Goal: Communication & Community: Answer question/provide support

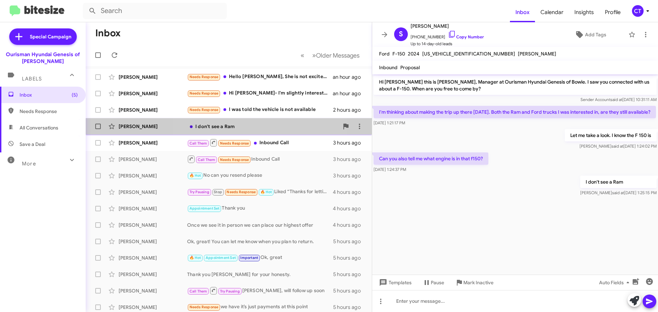
click at [229, 128] on div "I don't see a Ram" at bounding box center [263, 126] width 152 height 7
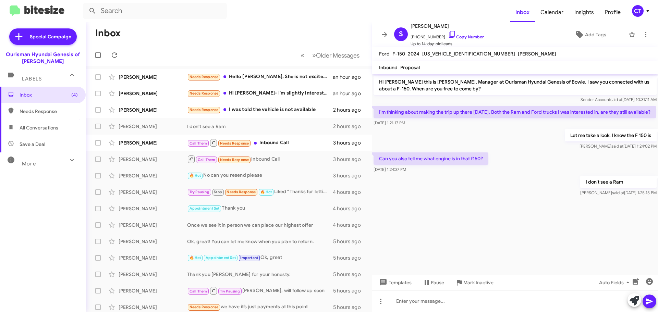
drag, startPoint x: 445, startPoint y: 33, endPoint x: 388, endPoint y: 49, distance: 59.2
click at [448, 33] on icon at bounding box center [452, 34] width 8 height 8
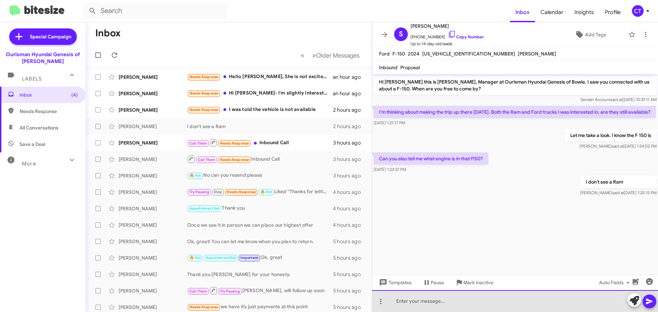
click at [474, 302] on div at bounding box center [515, 301] width 286 height 22
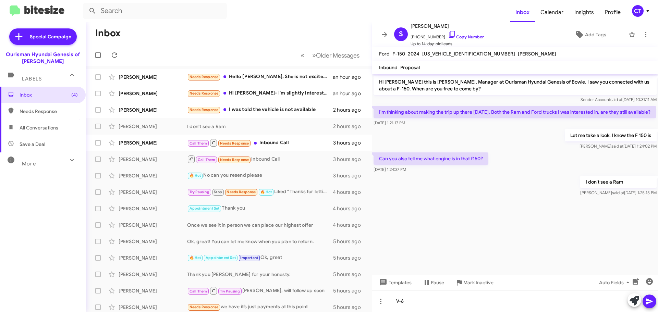
click at [650, 301] on icon at bounding box center [649, 302] width 7 height 6
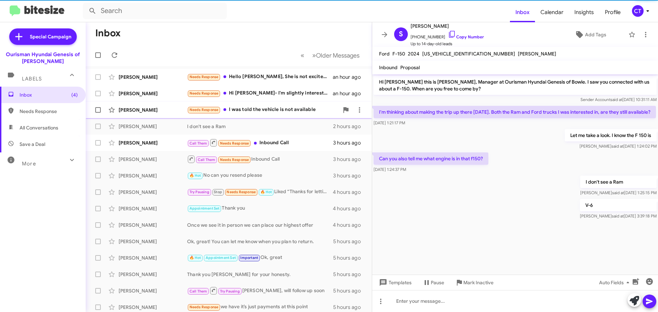
click at [267, 109] on div "Needs Response I was told the vehicle is not available" at bounding box center [263, 110] width 152 height 8
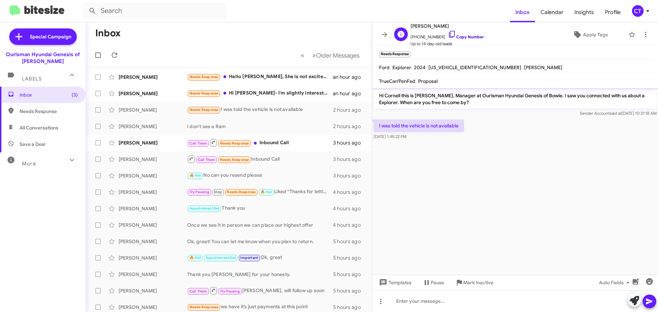
click at [449, 34] on icon at bounding box center [452, 34] width 6 height 7
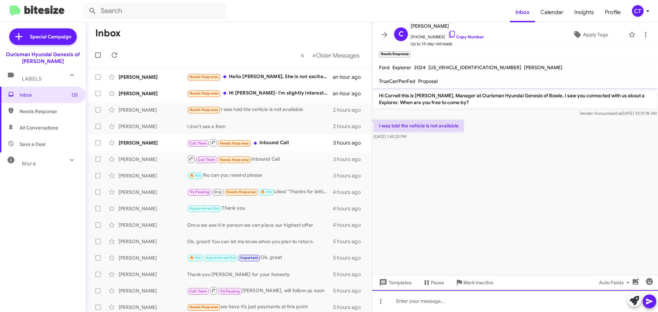
click at [436, 304] on div at bounding box center [515, 301] width 286 height 22
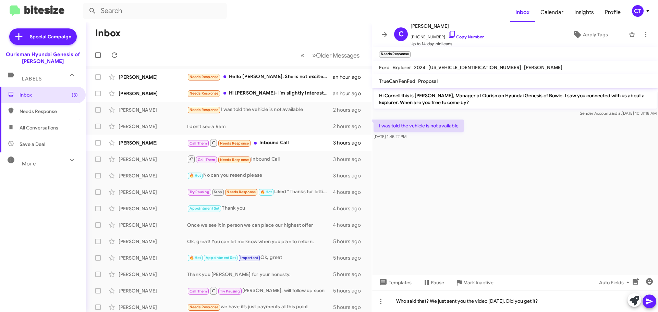
click at [651, 303] on icon at bounding box center [649, 301] width 8 height 8
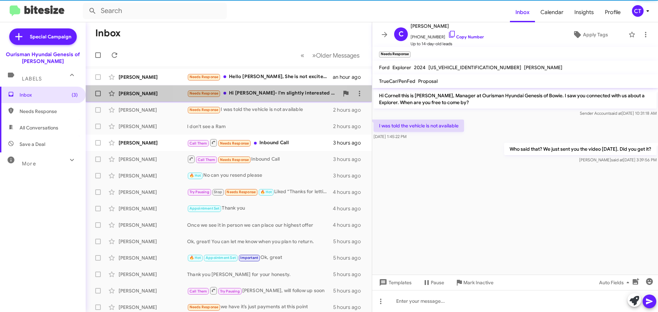
click at [248, 94] on div "Needs Response Hi Ciara- I'm slightly interested because I had thought of tradi…" at bounding box center [263, 93] width 152 height 8
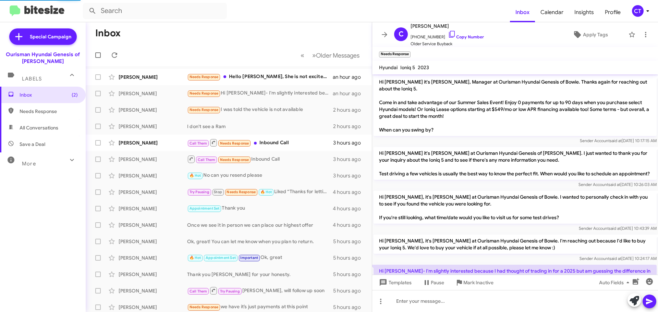
scroll to position [34, 0]
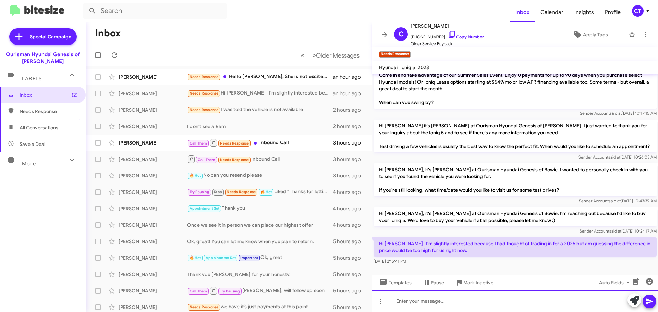
click at [417, 304] on div at bounding box center [515, 301] width 286 height 22
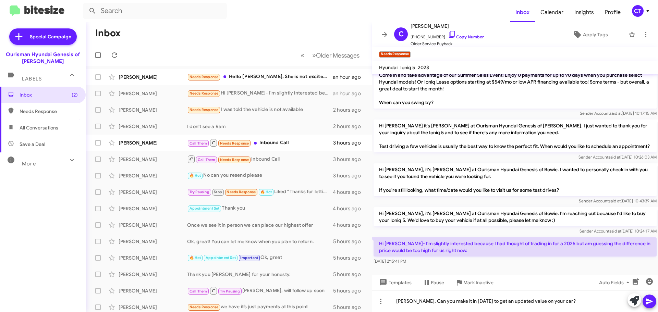
click at [651, 300] on icon at bounding box center [649, 301] width 8 height 8
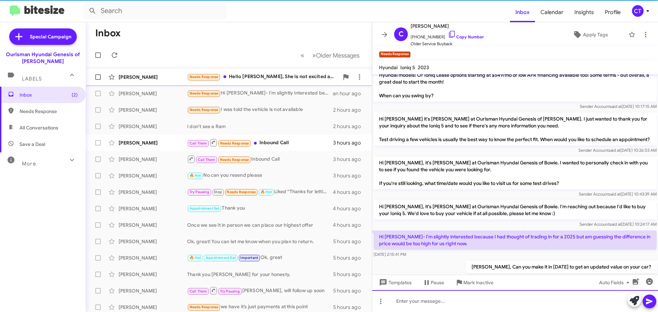
scroll to position [59, 0]
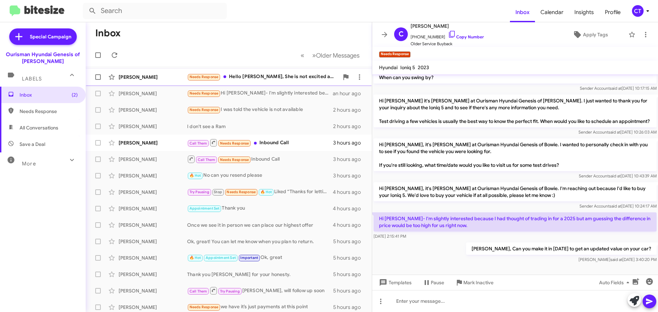
click at [257, 75] on div "Needs Response Hello Ciara, She is not excited about the outlander. So maybe I'…" at bounding box center [263, 77] width 152 height 8
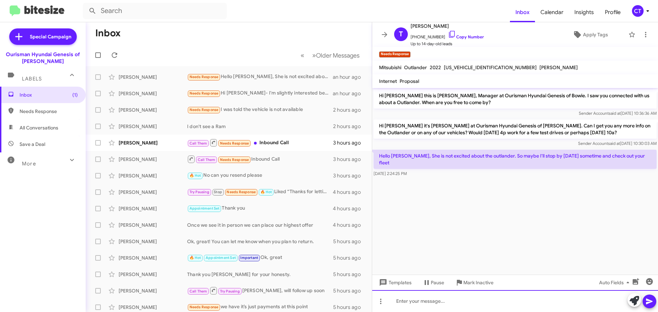
click at [445, 304] on div at bounding box center [515, 301] width 286 height 22
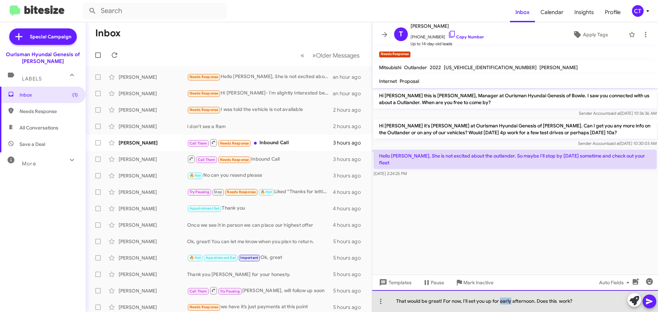
drag, startPoint x: 511, startPoint y: 302, endPoint x: 500, endPoint y: 302, distance: 11.3
click at [500, 302] on div "That would be great! For now, I'll set you up for early afternoon. Does this wo…" at bounding box center [515, 301] width 286 height 22
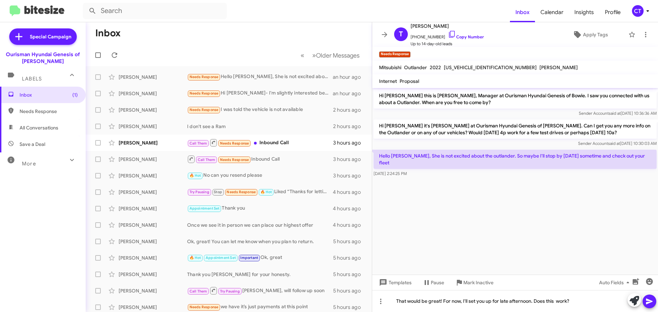
click at [651, 303] on icon at bounding box center [649, 301] width 8 height 8
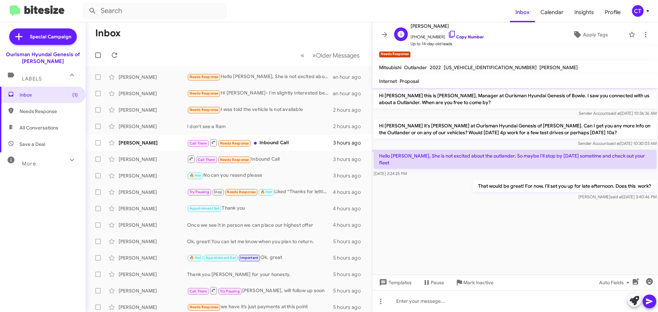
click at [448, 32] on icon at bounding box center [452, 34] width 8 height 8
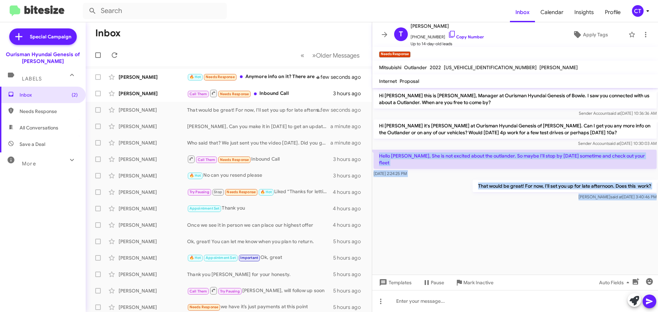
drag, startPoint x: 377, startPoint y: 153, endPoint x: 644, endPoint y: 201, distance: 270.7
click at [644, 201] on cdk-virtual-scroll-viewport "Hi Timothy this is Ciara Taylor, Manager at Ourisman Hyundai Genesis of Bowie. …" at bounding box center [515, 181] width 286 height 187
copy div "Hello Ciara, She is not excited about the outlander. So maybe I'll stop by this…"
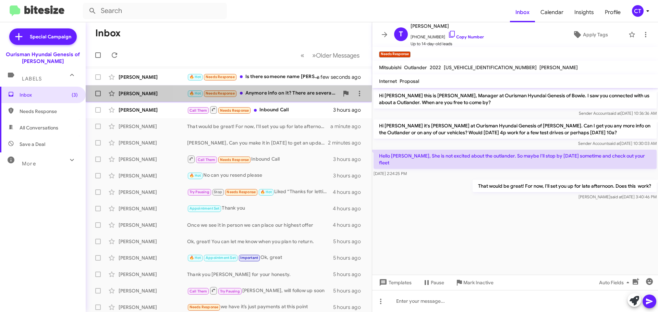
click at [283, 94] on div "🔥 Hot Needs Response Anymore info on it? There are several engine options on th…" at bounding box center [263, 93] width 152 height 8
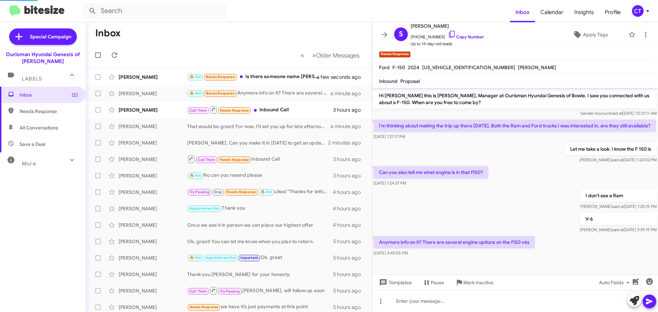
scroll to position [2, 0]
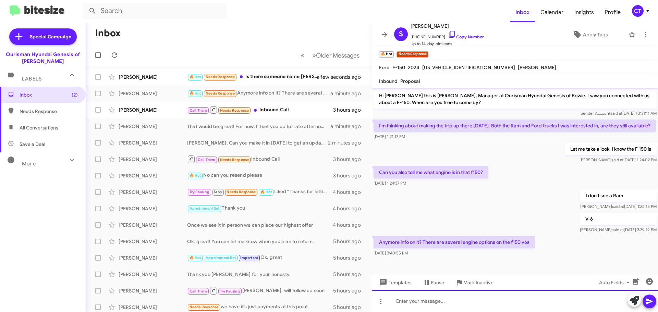
click at [473, 300] on div at bounding box center [515, 301] width 286 height 22
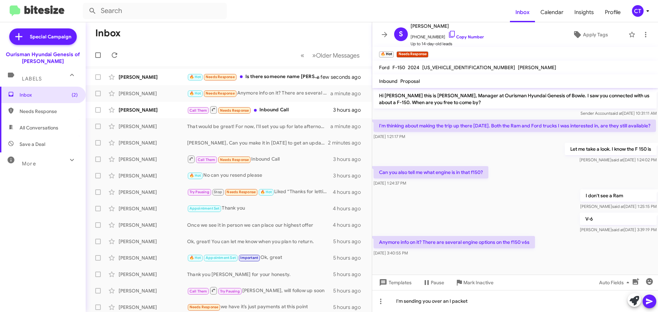
click at [647, 301] on icon at bounding box center [649, 302] width 7 height 6
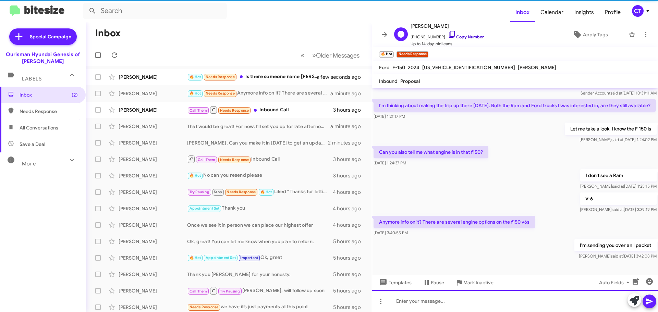
scroll to position [27, 0]
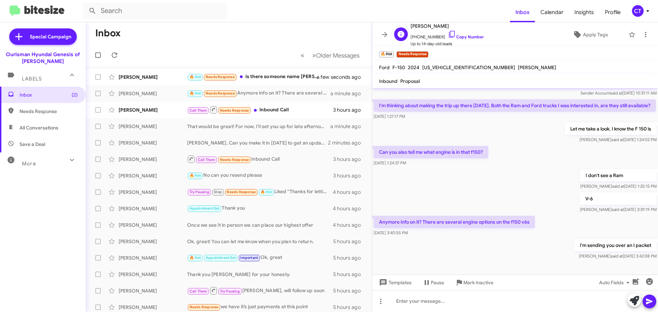
click at [448, 35] on icon at bounding box center [452, 34] width 8 height 8
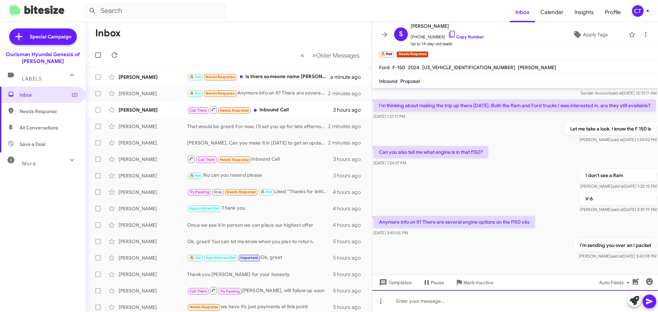
click at [469, 307] on div at bounding box center [515, 301] width 286 height 22
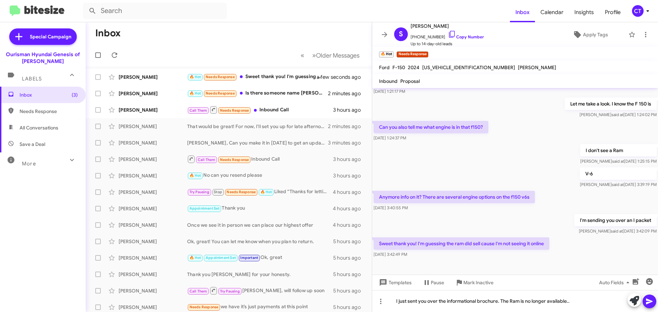
click at [643, 301] on button at bounding box center [649, 302] width 14 height 14
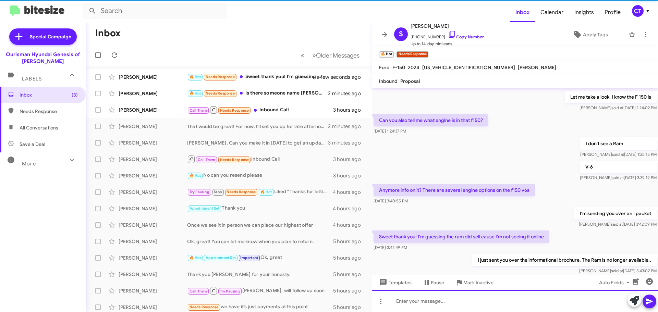
scroll to position [0, 0]
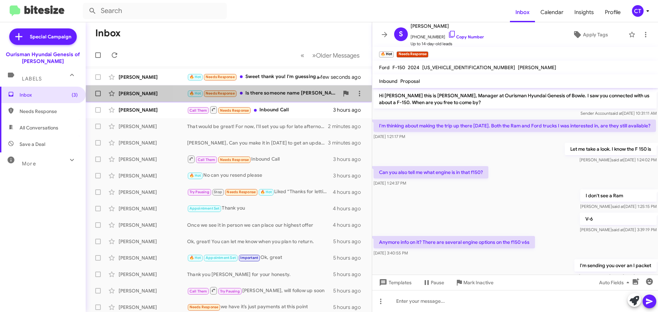
click at [294, 93] on div "🔥 Hot Needs Response Is there someone name Keith that works at the dealership? …" at bounding box center [263, 93] width 152 height 8
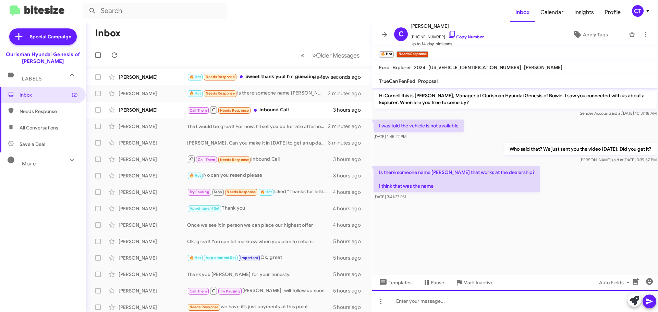
click at [431, 296] on div at bounding box center [515, 301] width 286 height 22
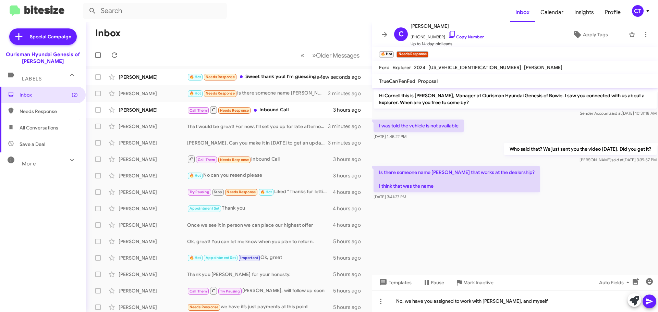
click at [645, 304] on button at bounding box center [649, 302] width 14 height 14
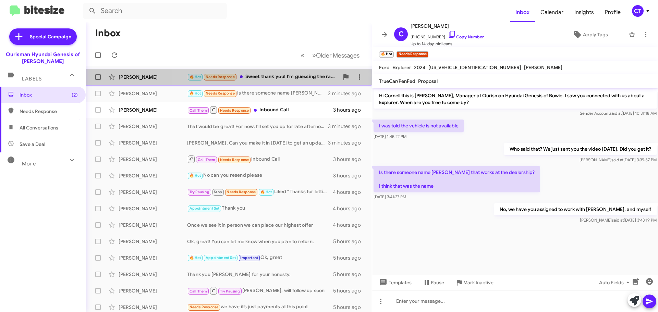
click at [274, 83] on div "Sam Austin 🔥 Hot Needs Response Sweet thank you! I'm guessing the ram did sell …" at bounding box center [228, 77] width 275 height 14
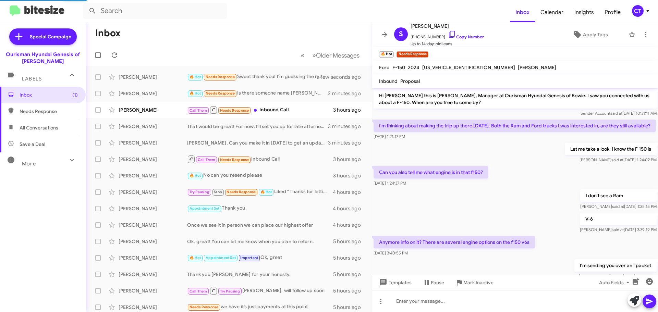
scroll to position [77, 0]
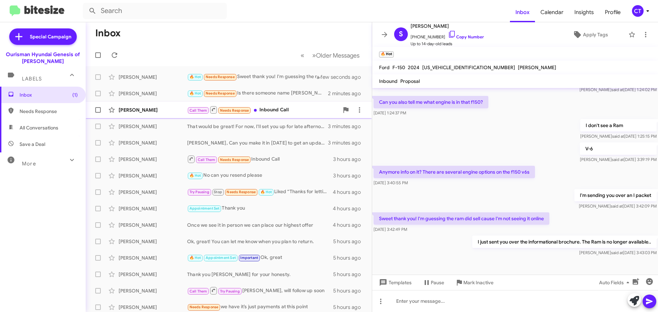
click at [299, 115] on div "Barry Ferrell Call Them Needs Response Inbound Call 3 hours ago" at bounding box center [228, 110] width 275 height 14
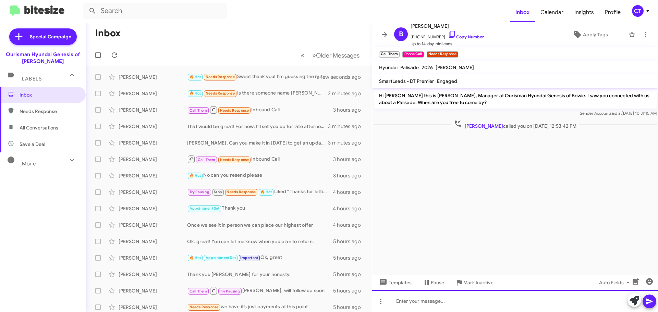
click at [450, 306] on div at bounding box center [515, 301] width 286 height 22
click at [458, 301] on div "Hi Barry, I see you gave us acall. How can I help?" at bounding box center [515, 301] width 286 height 22
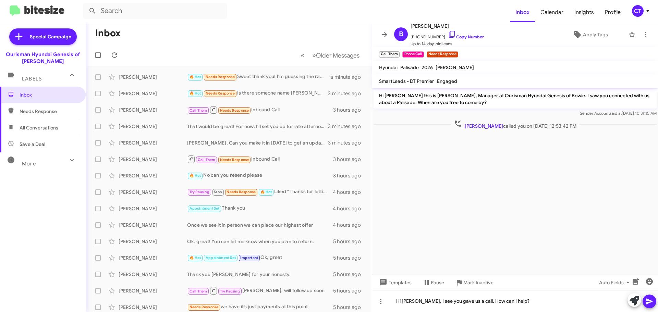
click at [652, 304] on icon at bounding box center [649, 301] width 8 height 8
click at [648, 14] on icon at bounding box center [647, 11] width 8 height 8
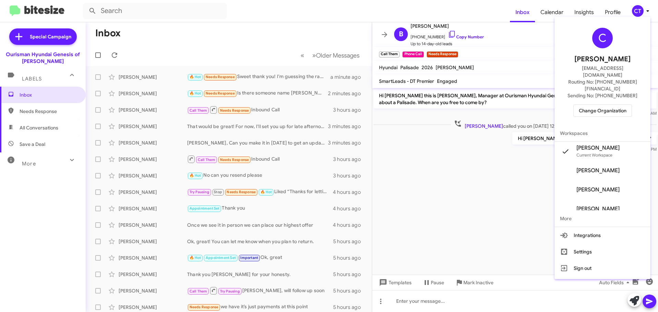
click at [614, 105] on span "Change Organization" at bounding box center [602, 111] width 48 height 12
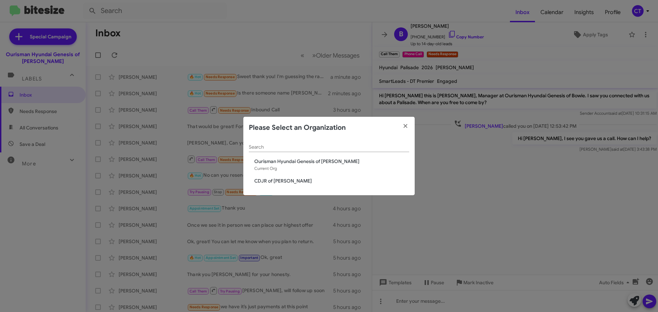
click at [287, 179] on span "CDJR of [PERSON_NAME]" at bounding box center [331, 180] width 155 height 7
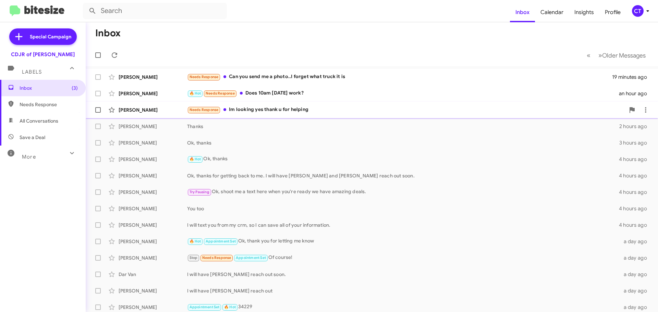
drag, startPoint x: 248, startPoint y: 113, endPoint x: 244, endPoint y: 114, distance: 4.7
click at [248, 113] on div "Needs Response Im looking yes thank u for helping" at bounding box center [406, 110] width 438 height 8
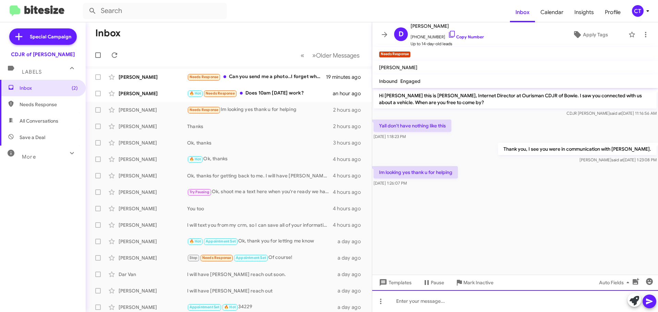
click at [446, 308] on div at bounding box center [515, 301] width 286 height 22
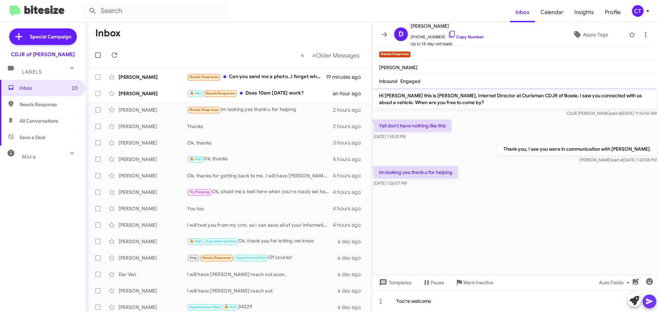
drag, startPoint x: 653, startPoint y: 302, endPoint x: 524, endPoint y: 257, distance: 137.4
click at [653, 302] on button at bounding box center [649, 302] width 14 height 14
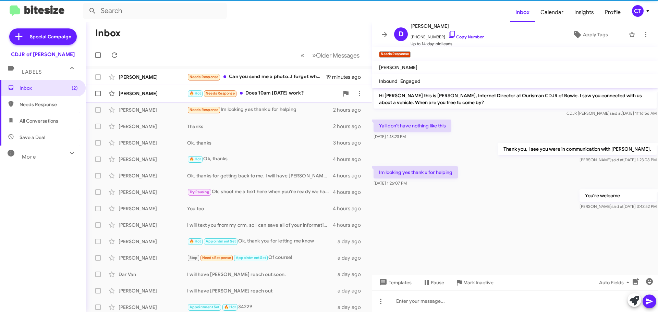
click at [285, 96] on div "🔥 Hot Needs Response Does 10am Saturday work?" at bounding box center [263, 93] width 152 height 8
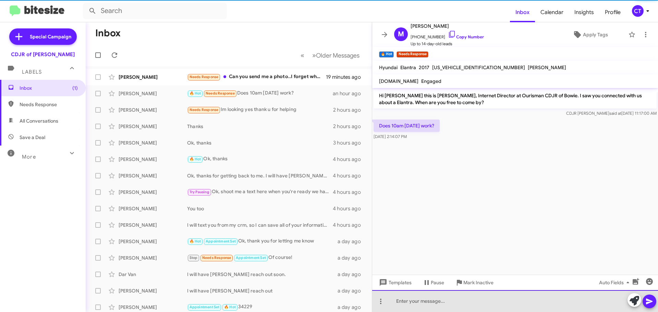
click at [431, 304] on div at bounding box center [515, 301] width 286 height 22
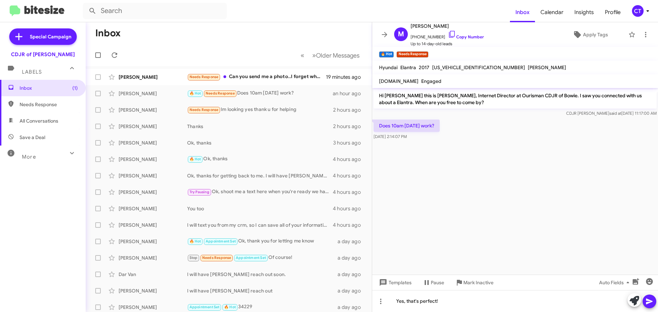
click at [647, 299] on icon at bounding box center [649, 301] width 8 height 8
click at [448, 36] on icon at bounding box center [452, 34] width 8 height 8
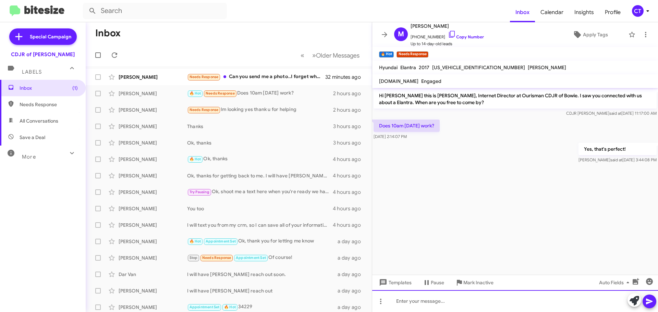
click at [469, 303] on div at bounding box center [515, 301] width 286 height 22
click at [657, 300] on div "I have you set for Saturday morning. When you arrive you can ask for Saad" at bounding box center [515, 301] width 286 height 22
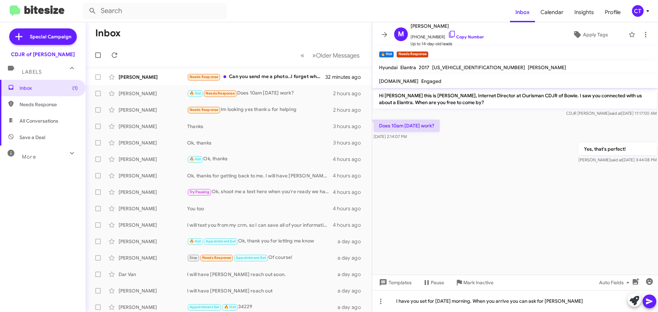
click at [652, 302] on icon at bounding box center [649, 301] width 8 height 8
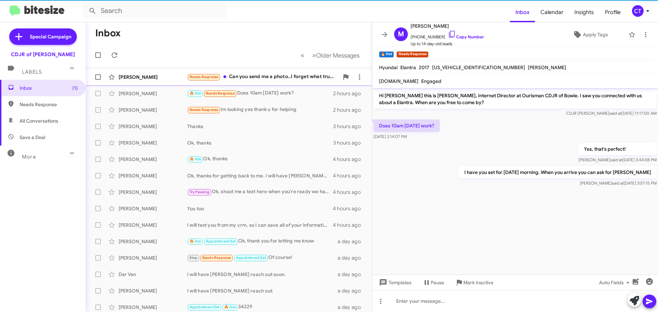
click at [278, 77] on div "Needs Response Can you send me a photo..I forget what truck it is" at bounding box center [263, 77] width 152 height 8
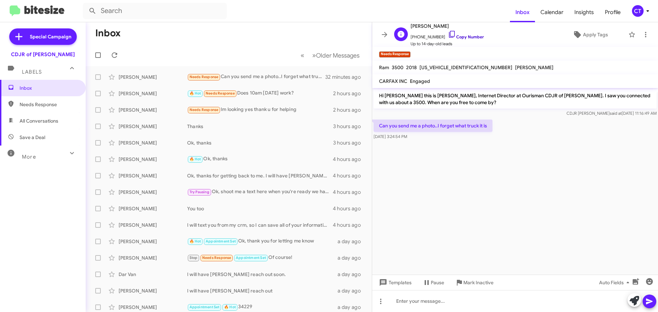
click at [448, 34] on icon at bounding box center [452, 34] width 8 height 8
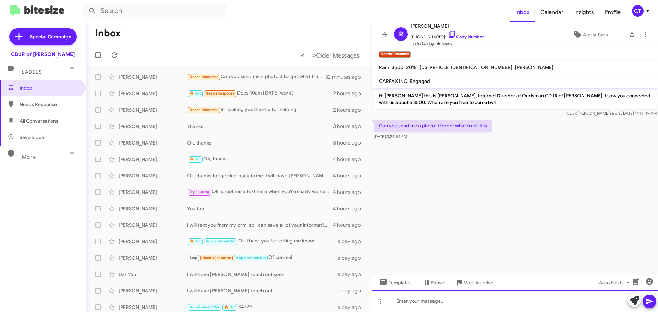
click at [406, 302] on div at bounding box center [515, 301] width 286 height 22
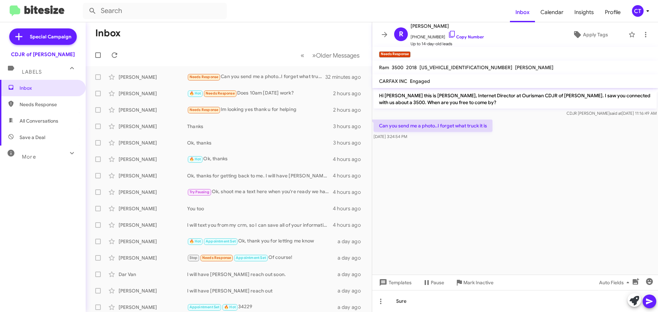
click at [649, 300] on icon at bounding box center [649, 301] width 8 height 8
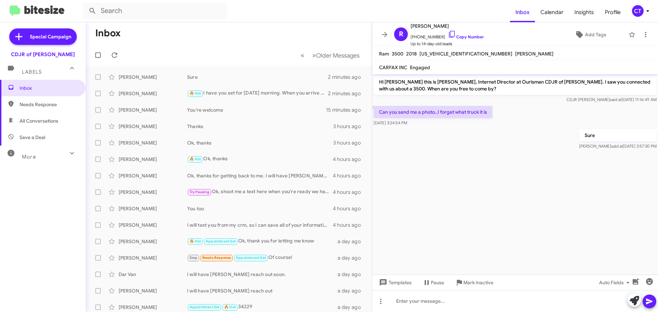
click at [648, 13] on icon at bounding box center [647, 11] width 8 height 8
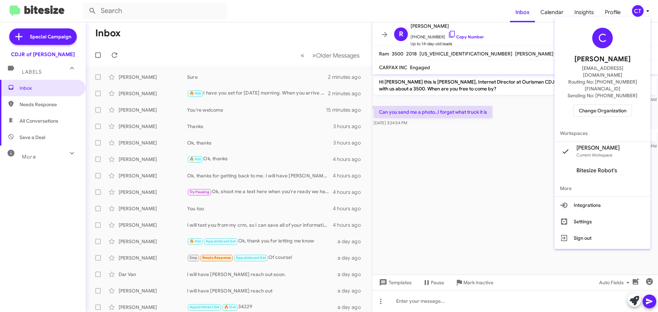
click at [609, 105] on span "Change Organization" at bounding box center [602, 111] width 48 height 12
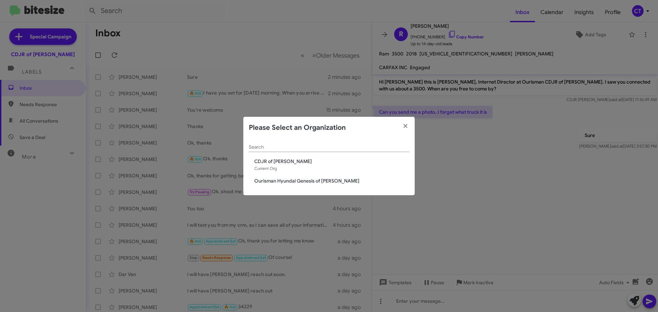
click at [293, 180] on span "Ourisman Hyundai Genesis of [PERSON_NAME]" at bounding box center [331, 180] width 155 height 7
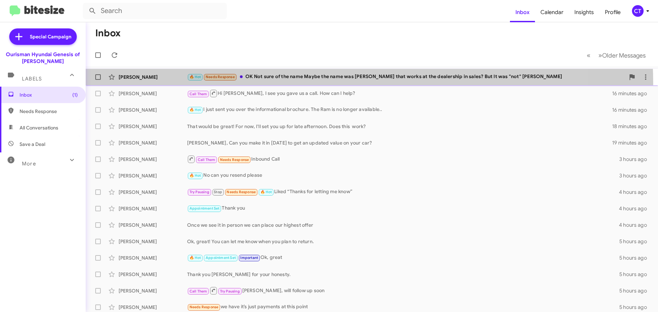
click at [272, 84] on div "[PERSON_NAME] 🔥 Hot Needs Response OK Not sure of the name Maybe the name was […" at bounding box center [371, 77] width 561 height 14
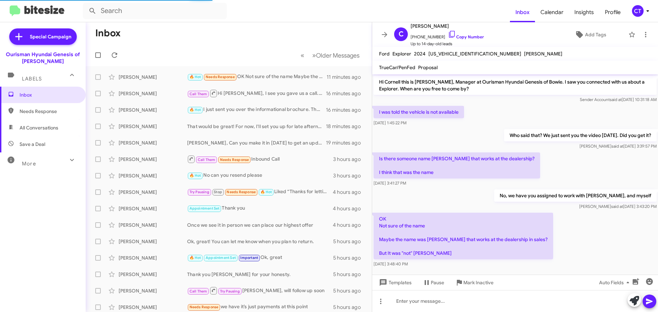
scroll to position [4, 0]
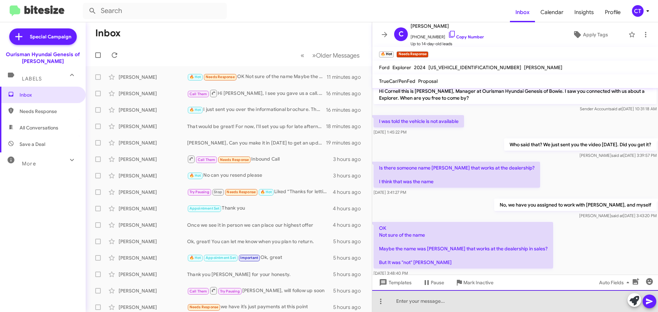
click at [414, 305] on div at bounding box center [515, 301] width 286 height 22
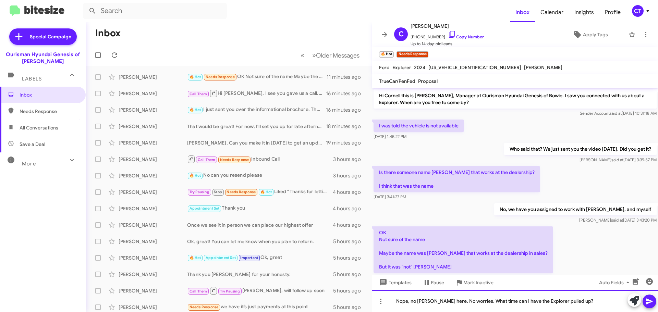
scroll to position [18, 0]
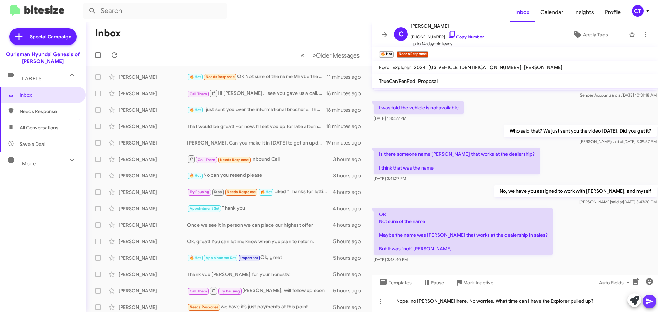
click at [646, 303] on icon at bounding box center [649, 301] width 8 height 8
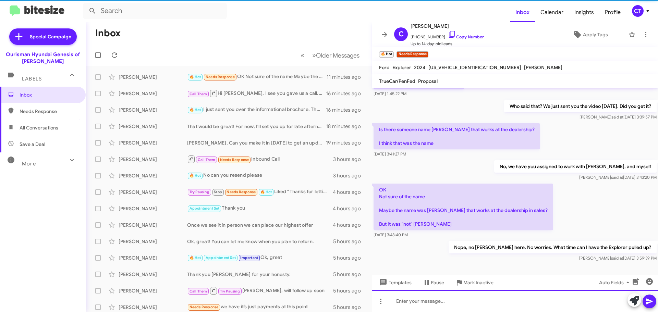
scroll to position [43, 0]
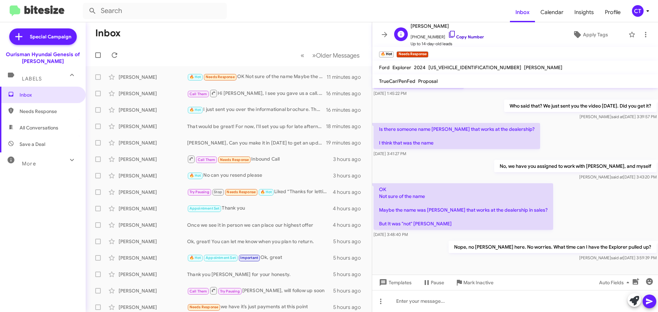
click at [448, 32] on icon at bounding box center [452, 34] width 8 height 8
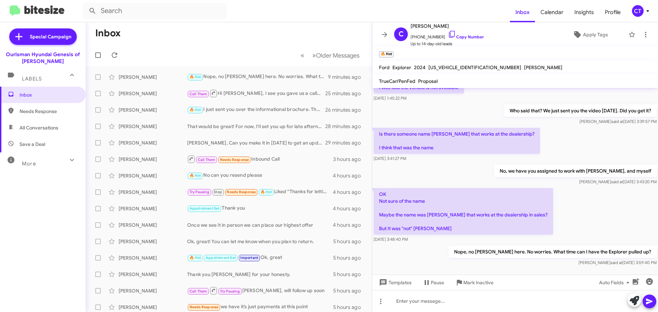
scroll to position [43, 0]
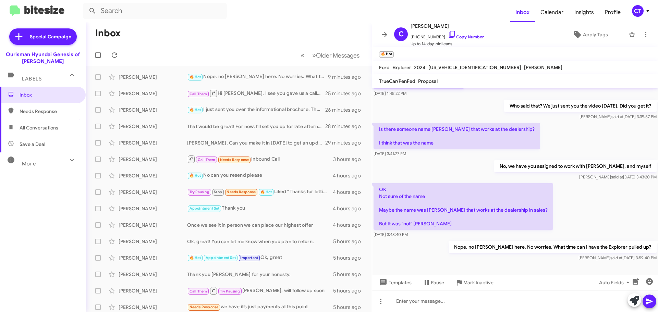
click at [643, 14] on icon at bounding box center [647, 11] width 8 height 8
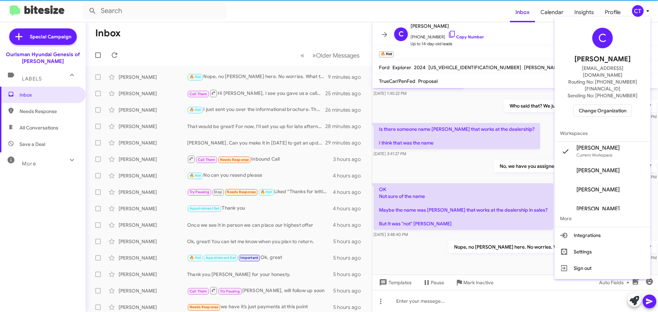
click at [604, 105] on span "Change Organization" at bounding box center [602, 111] width 48 height 12
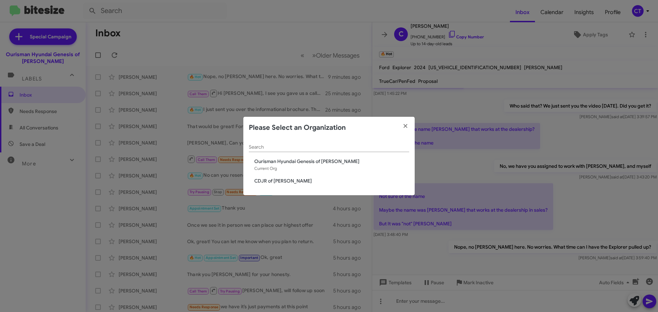
click at [275, 180] on span "CDJR of [PERSON_NAME]" at bounding box center [331, 180] width 155 height 7
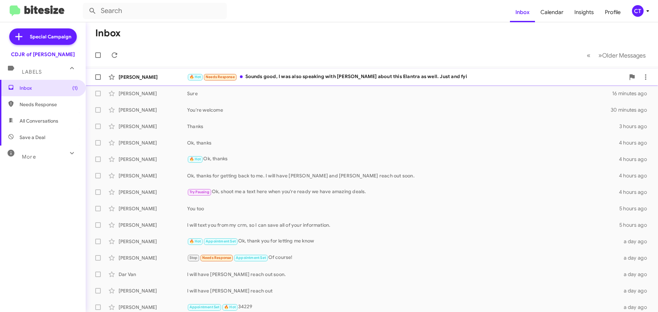
click at [378, 79] on div "🔥 Hot Needs Response Sounds good, I was also speaking with Erron Covington abou…" at bounding box center [406, 77] width 438 height 8
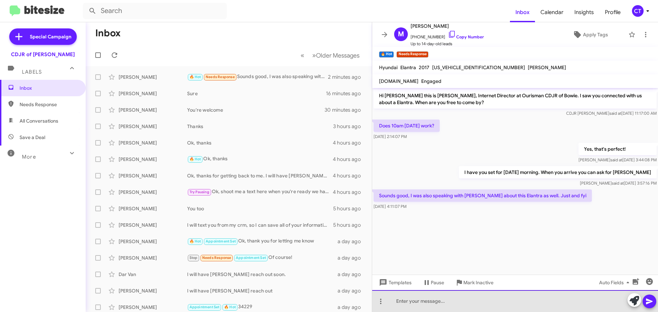
click at [514, 306] on div at bounding box center [515, 301] width 286 height 22
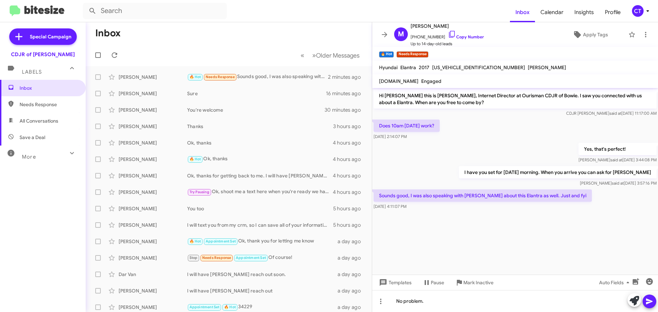
click at [650, 304] on icon at bounding box center [649, 301] width 8 height 8
click at [646, 11] on icon at bounding box center [647, 11] width 2 height 2
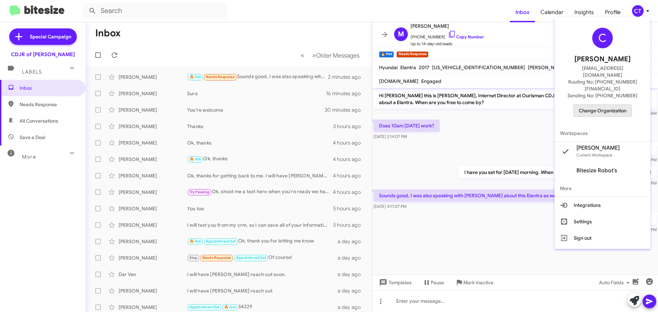
click at [601, 105] on span "Change Organization" at bounding box center [602, 111] width 48 height 12
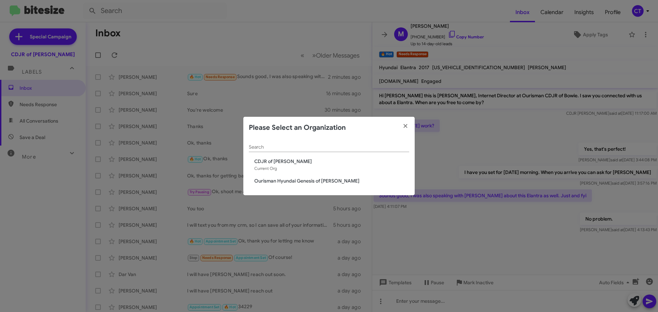
click at [301, 180] on span "Ourisman Hyundai Genesis of Bowie" at bounding box center [331, 180] width 155 height 7
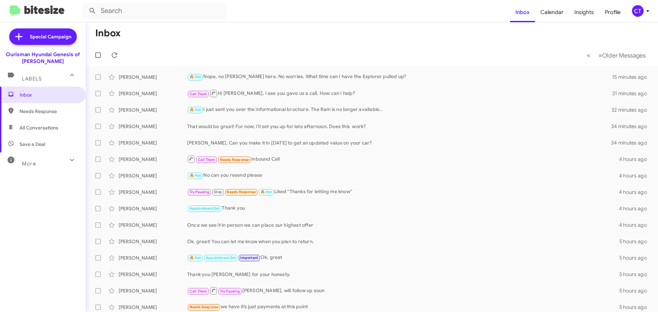
click at [642, 11] on div "CT" at bounding box center [638, 11] width 12 height 12
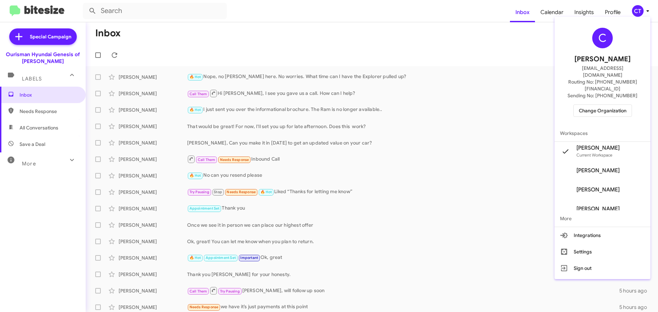
click at [604, 105] on span "Change Organization" at bounding box center [602, 111] width 48 height 12
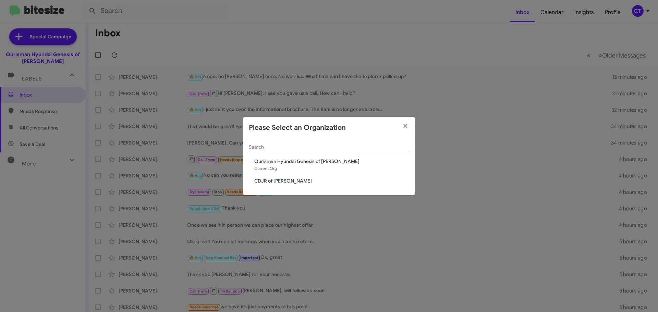
click at [395, 13] on modal-container "Please Select an Organization Search Ourisman Hyundai Genesis of Bowie Current …" at bounding box center [329, 156] width 658 height 312
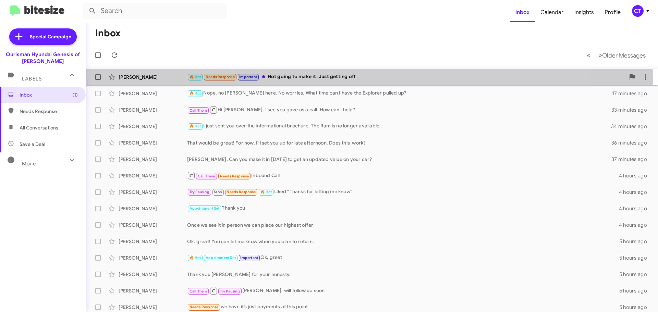
click at [316, 79] on div "🔥 Hot Needs Response Important Not going to make it. Just getting off" at bounding box center [406, 77] width 438 height 8
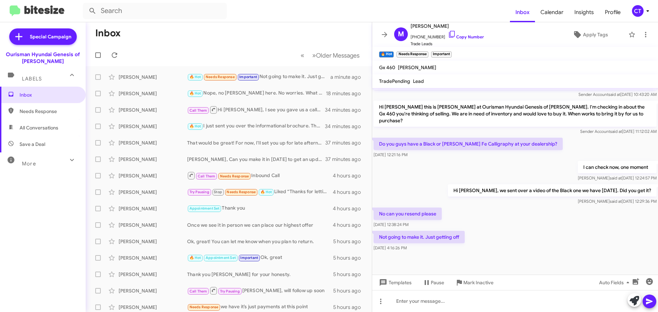
scroll to position [382, 0]
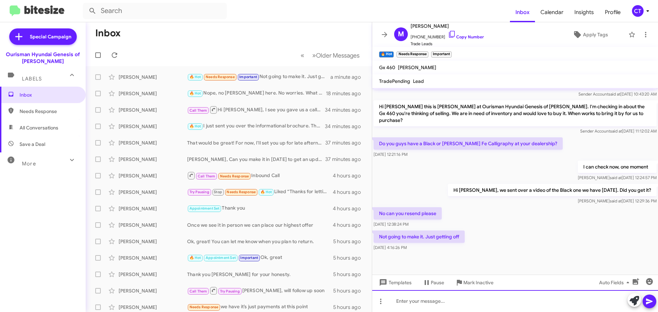
click at [453, 307] on div at bounding box center [515, 301] width 286 height 22
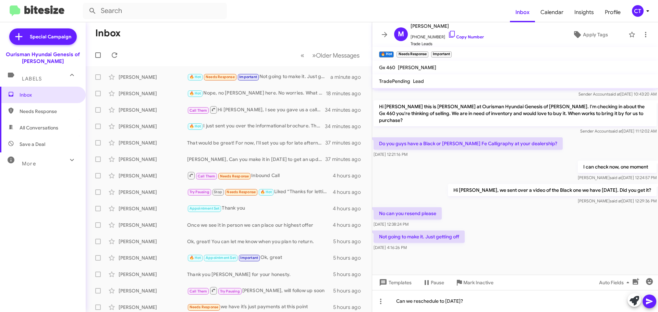
click at [651, 301] on icon at bounding box center [649, 302] width 7 height 6
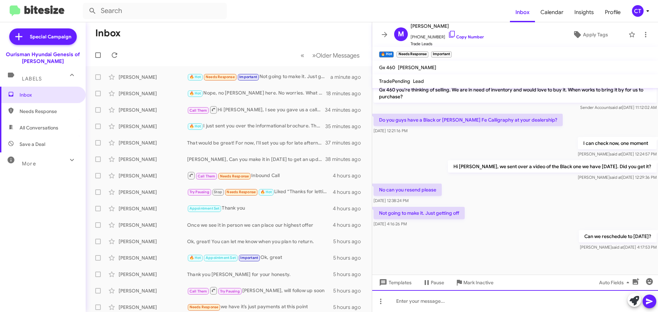
scroll to position [407, 0]
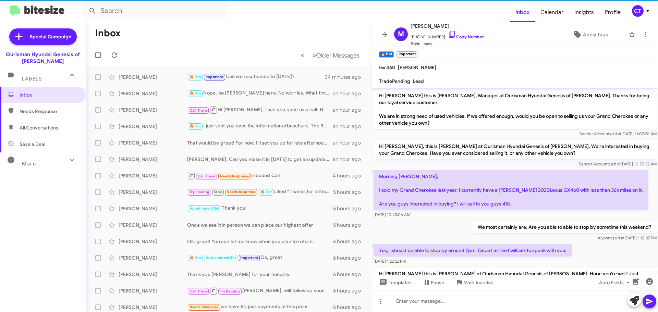
scroll to position [394, 0]
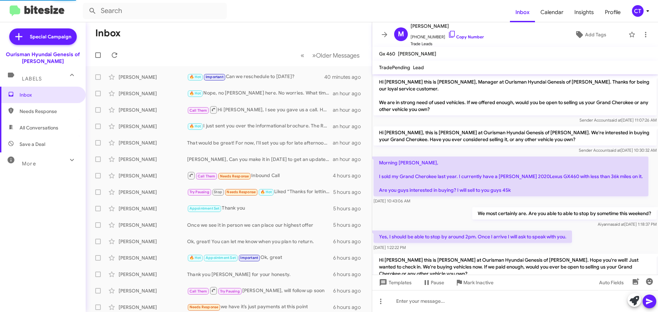
scroll to position [394, 0]
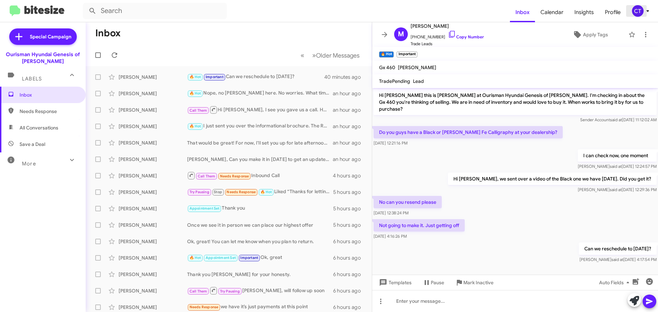
click at [647, 10] on icon at bounding box center [647, 11] width 8 height 8
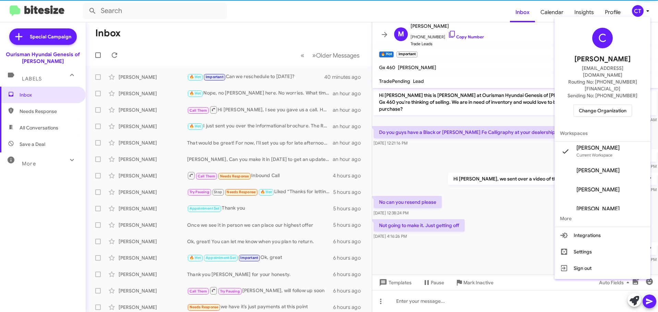
click at [606, 105] on span "Change Organization" at bounding box center [602, 111] width 48 height 12
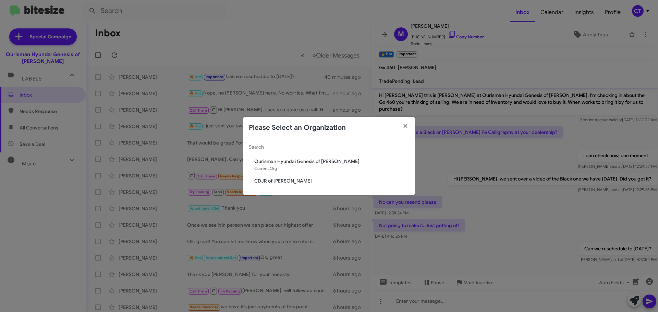
click at [261, 181] on span "CDJR of [PERSON_NAME]" at bounding box center [331, 180] width 155 height 7
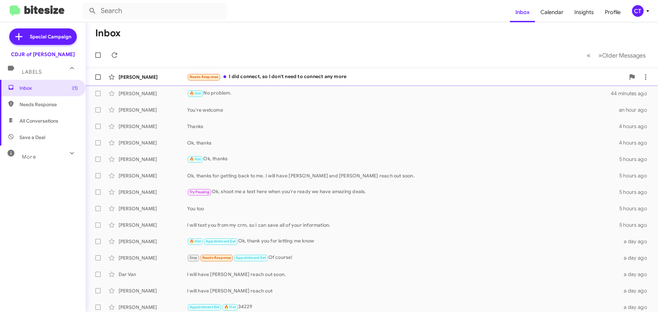
click at [264, 77] on div "Needs Response I did connect, so I don't need to connect any more" at bounding box center [406, 77] width 438 height 8
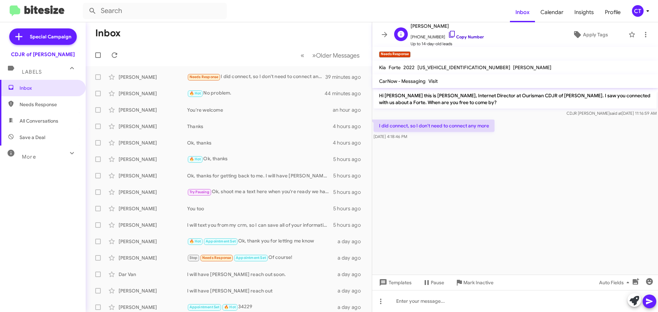
click at [448, 33] on icon at bounding box center [452, 34] width 8 height 8
drag, startPoint x: 378, startPoint y: 123, endPoint x: 475, endPoint y: 146, distance: 99.4
click at [475, 146] on cdk-virtual-scroll-viewport "Hi Brian this is Ciara Taylor, Internet Director at Ourisman CDJR of Bowie. I s…" at bounding box center [515, 181] width 286 height 187
copy div "I did connect, so I don't need to connect any more Sep 11, 2025, 4:18:46 PM"
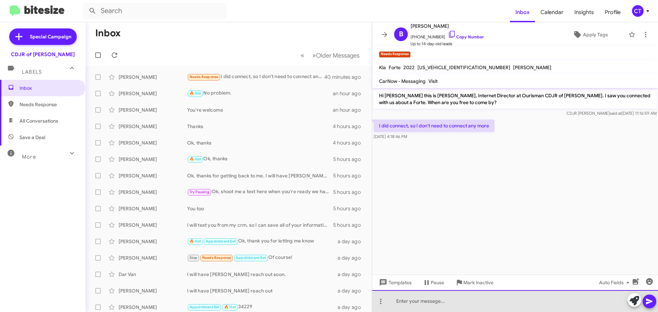
click at [534, 303] on div at bounding box center [515, 301] width 286 height 22
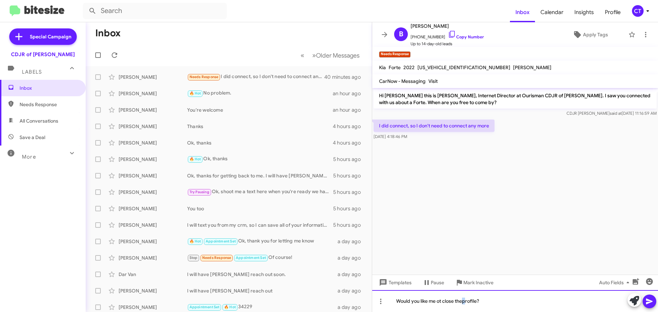
click at [465, 302] on div "Would you like me ot close theprofile?" at bounding box center [515, 301] width 286 height 22
click at [464, 301] on div "Would you like me ot close theprofile?" at bounding box center [515, 301] width 286 height 22
click at [440, 304] on div "Would you like me ot close the profile?" at bounding box center [515, 301] width 286 height 22
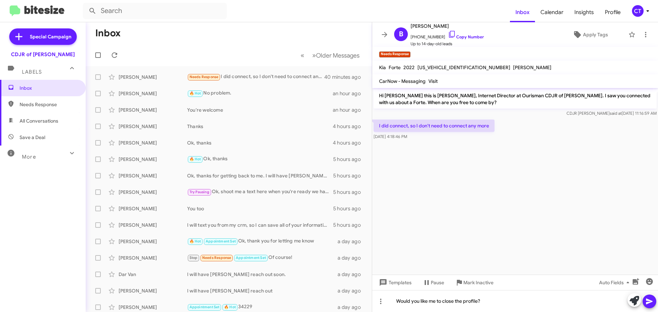
click at [646, 301] on icon at bounding box center [649, 301] width 8 height 8
